Goal: Task Accomplishment & Management: Use online tool/utility

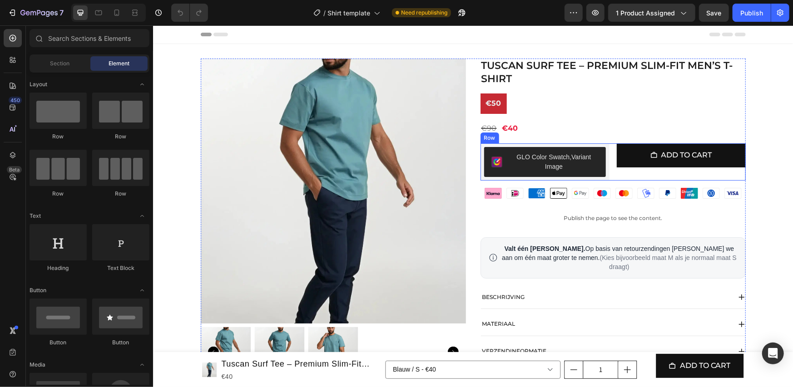
click at [609, 160] on div "GLO Color Swatch,Variant Image GLO Color Swatch,Variant Image Add to cart Add t…" at bounding box center [612, 161] width 265 height 37
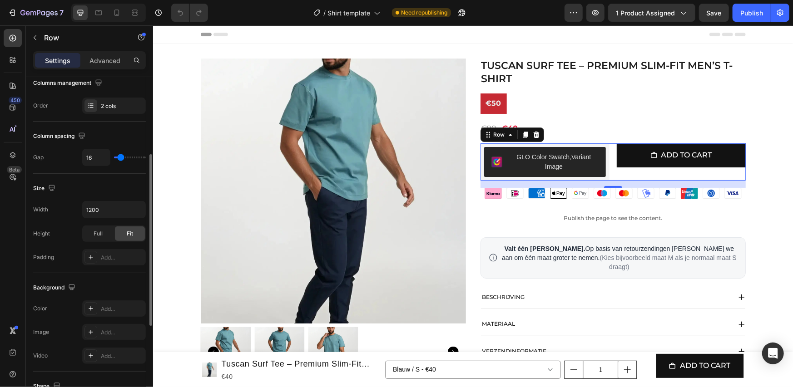
scroll to position [303, 0]
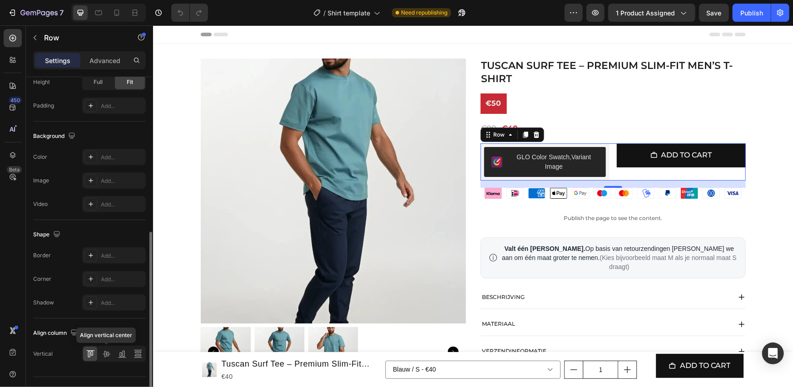
drag, startPoint x: 108, startPoint y: 351, endPoint x: 123, endPoint y: 329, distance: 26.2
click at [108, 351] on icon at bounding box center [106, 354] width 9 height 9
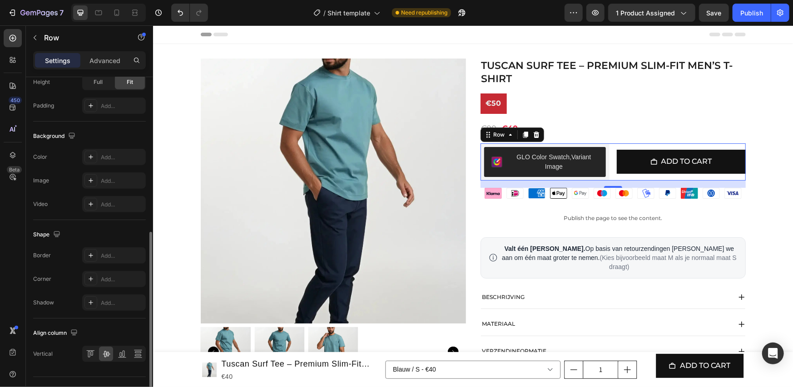
click at [123, 328] on div "Align column" at bounding box center [89, 333] width 113 height 15
drag, startPoint x: 750, startPoint y: 13, endPoint x: 561, endPoint y: 38, distance: 191.0
click at [750, 13] on div "Publish" at bounding box center [751, 13] width 23 height 10
click at [570, 212] on div "Publish the page to see the content." at bounding box center [612, 218] width 265 height 24
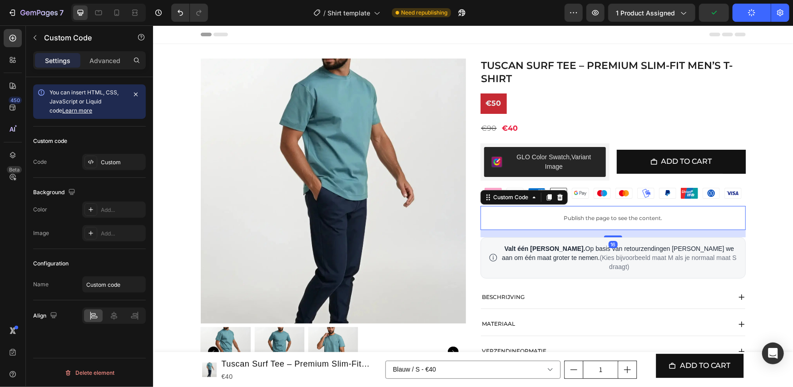
scroll to position [0, 0]
click at [96, 162] on div at bounding box center [90, 162] width 13 height 13
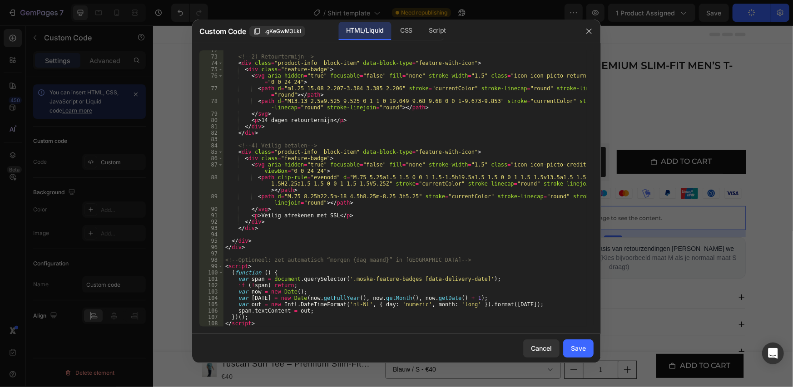
scroll to position [480, 0]
click at [593, 30] on button "button" at bounding box center [589, 31] width 15 height 15
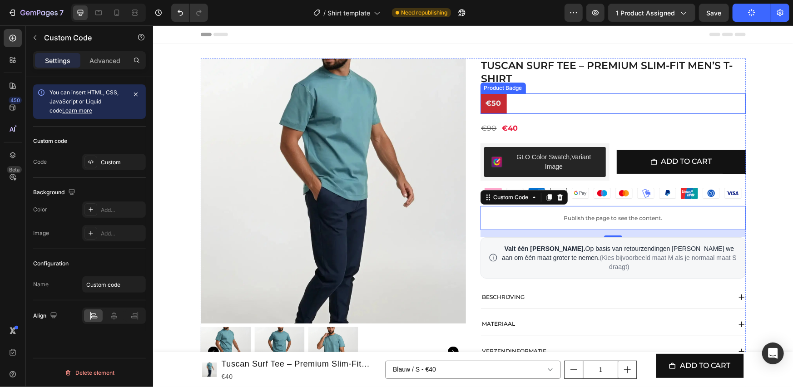
click at [531, 110] on div "€50" at bounding box center [612, 103] width 265 height 20
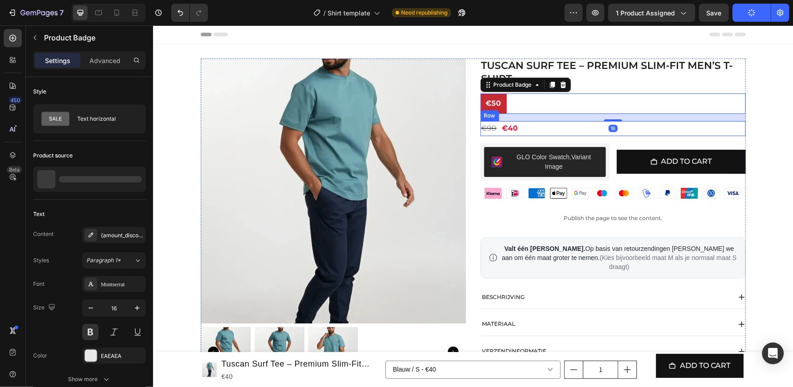
click at [531, 126] on div "€90 Product Price Product Price €40 Product Price Product Price Row" at bounding box center [612, 128] width 265 height 15
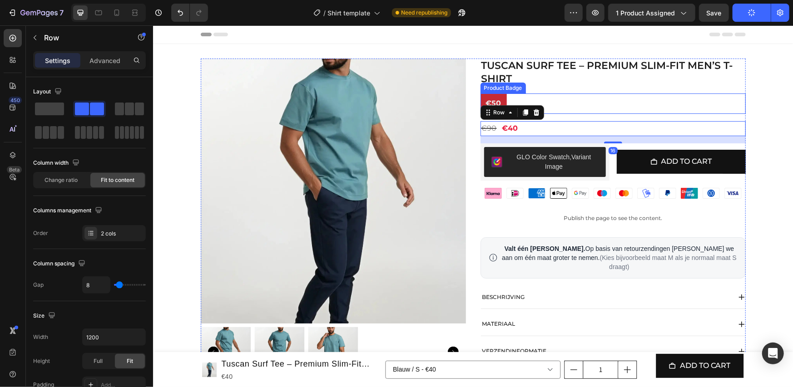
click at [550, 99] on div "€50" at bounding box center [612, 103] width 265 height 20
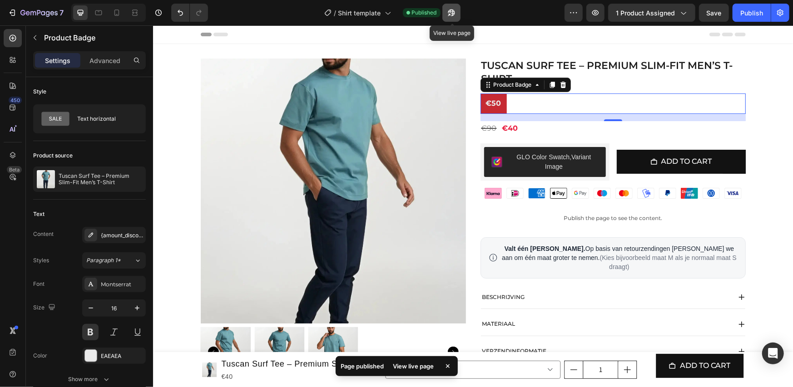
click at [448, 12] on icon "button" at bounding box center [451, 12] width 9 height 9
